Goal: Entertainment & Leisure: Consume media (video, audio)

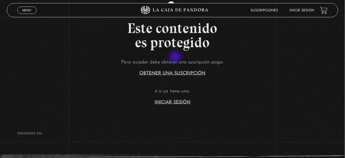
scroll to position [108, 0]
click at [184, 103] on link "Iniciar Sesión" at bounding box center [173, 102] width 36 height 5
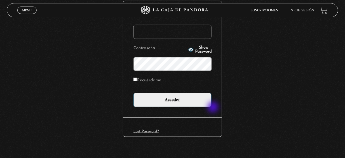
scroll to position [87, 0]
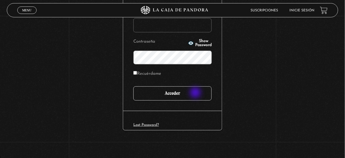
type input "juligonzalez26.10@gmail.com"
click at [196, 93] on input "Acceder" at bounding box center [172, 93] width 78 height 14
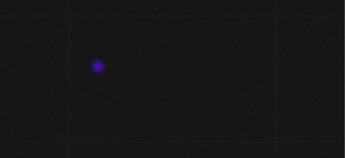
drag, startPoint x: 110, startPoint y: 85, endPoint x: 107, endPoint y: 83, distance: 3.2
click at [108, 84] on section "En Vivos" at bounding box center [172, 51] width 345 height 70
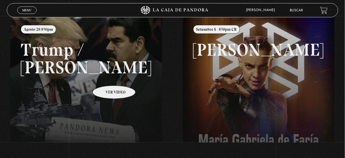
scroll to position [20, 0]
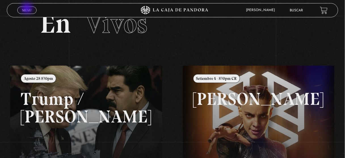
click at [28, 9] on span "Menu" at bounding box center [26, 10] width 9 height 3
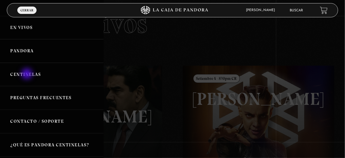
click at [28, 74] on link "Centinelas" at bounding box center [52, 75] width 104 height 24
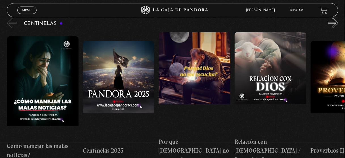
scroll to position [45, 0]
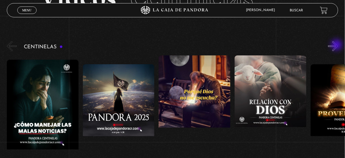
click at [338, 45] on button "»" at bounding box center [333, 46] width 10 height 10
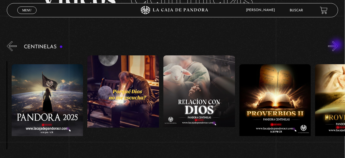
click at [338, 45] on button "»" at bounding box center [333, 46] width 10 height 10
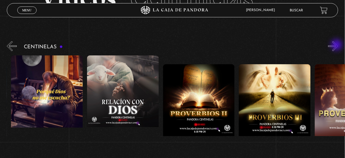
click at [338, 45] on button "»" at bounding box center [333, 46] width 10 height 10
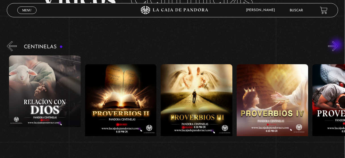
click at [338, 45] on button "»" at bounding box center [333, 46] width 10 height 10
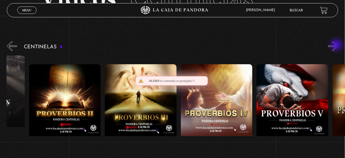
click at [338, 45] on button "»" at bounding box center [333, 46] width 10 height 10
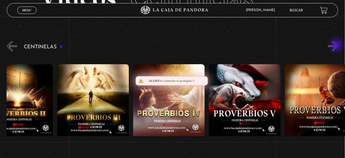
click at [338, 45] on button "»" at bounding box center [333, 46] width 10 height 10
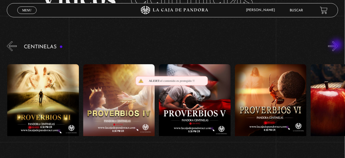
click at [338, 45] on button "»" at bounding box center [333, 46] width 10 height 10
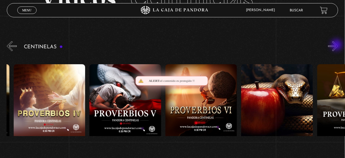
click at [338, 45] on button "»" at bounding box center [333, 46] width 10 height 10
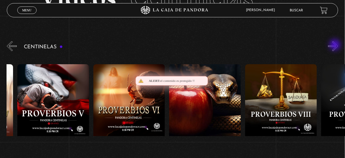
click at [336, 45] on button "»" at bounding box center [333, 46] width 10 height 10
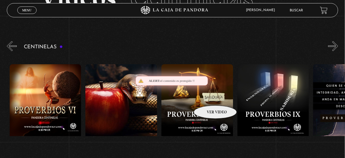
scroll to position [0, 607]
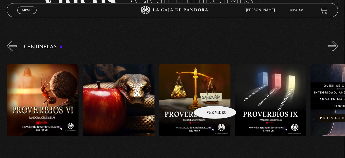
click at [208, 97] on figure at bounding box center [195, 115] width 72 height 102
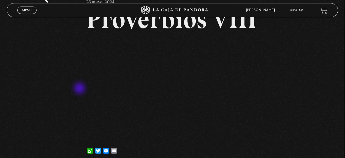
scroll to position [123, 0]
